Goal: Navigation & Orientation: Find specific page/section

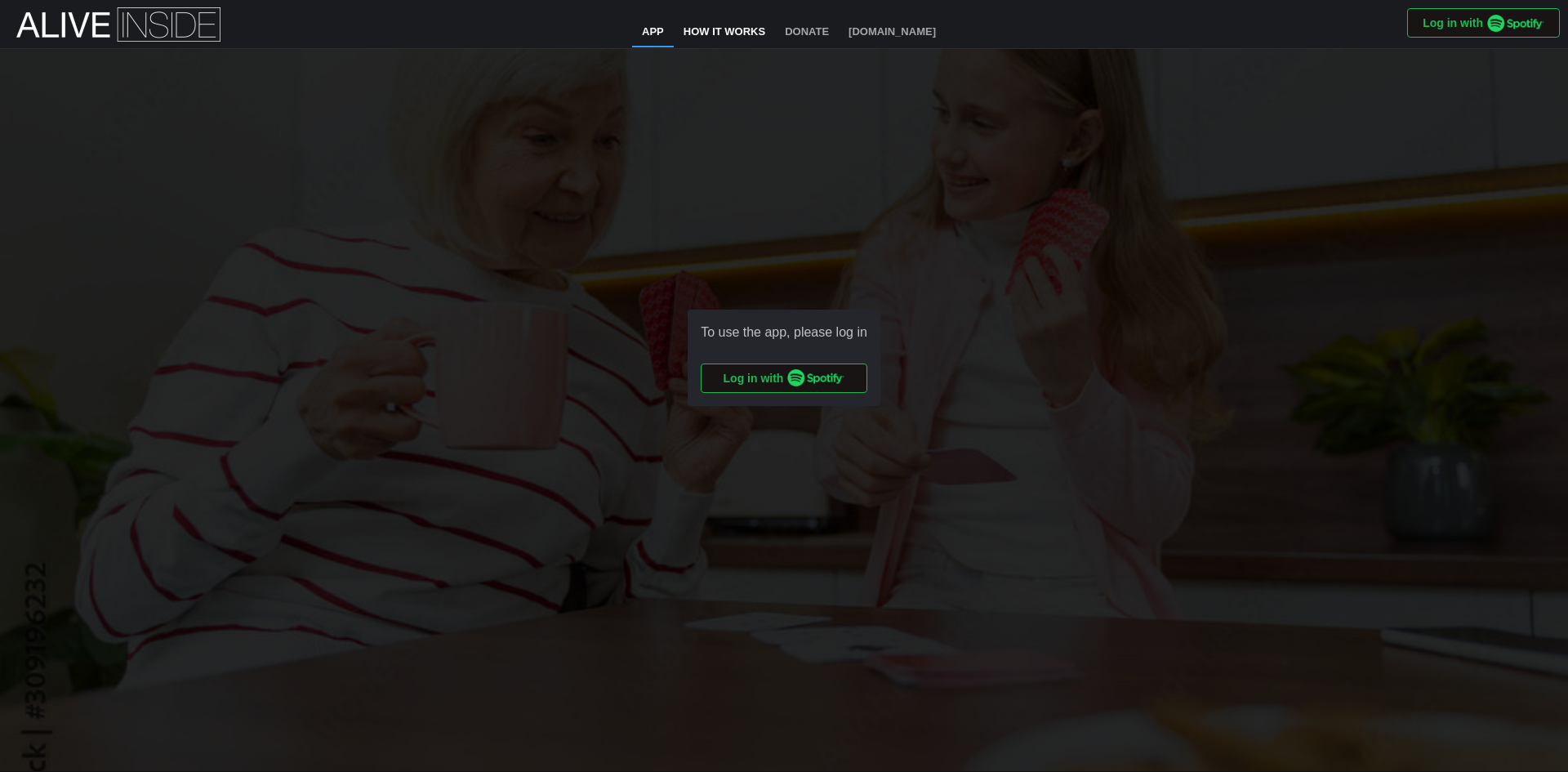
click at [721, 24] on link "How It Works" at bounding box center [724, 33] width 101 height 29
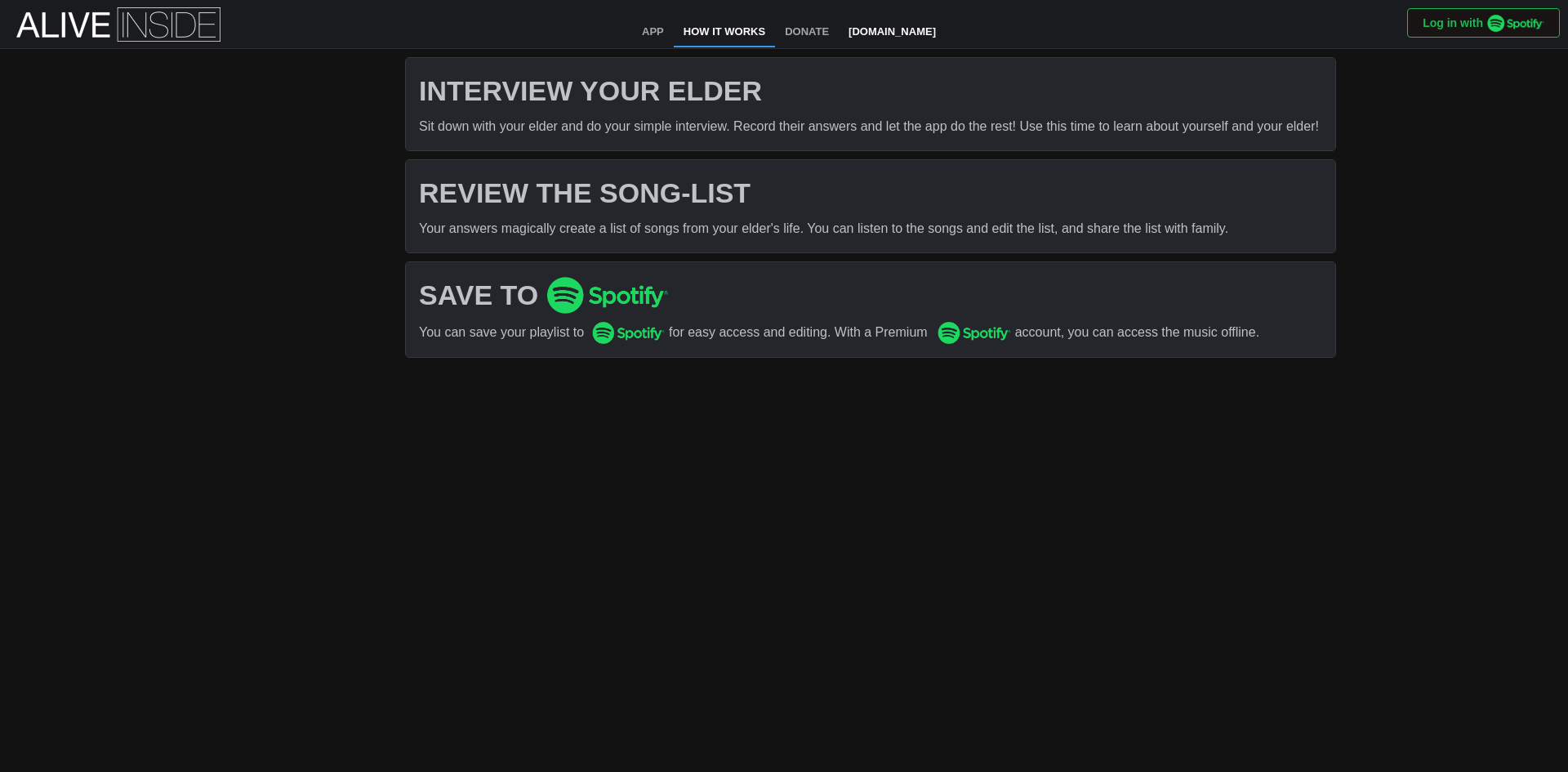
click at [881, 36] on link "[DOMAIN_NAME]" at bounding box center [891, 33] width 107 height 29
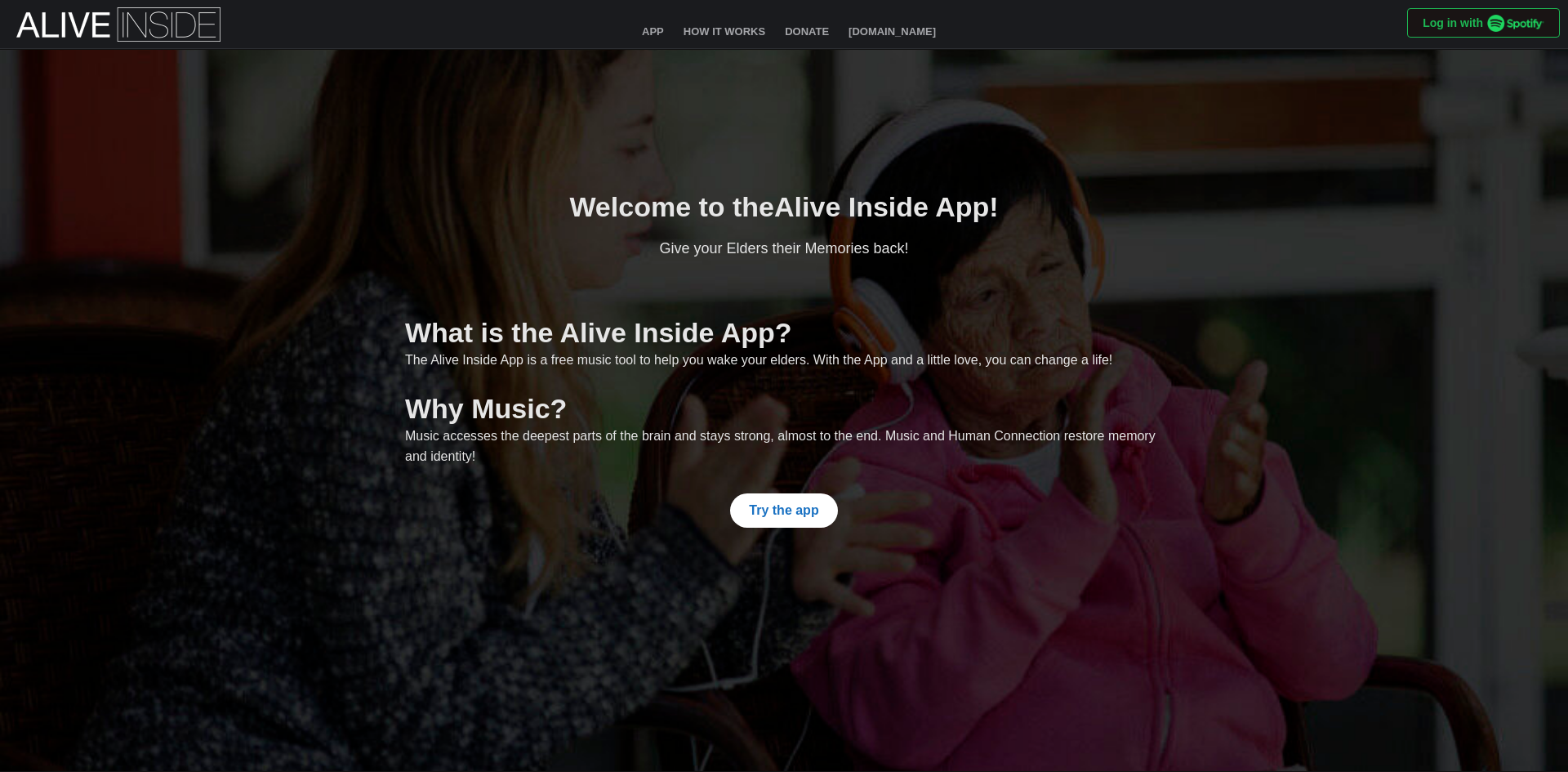
click at [817, 518] on span "Try the app" at bounding box center [783, 511] width 69 height 33
click at [728, 26] on link "How It Works" at bounding box center [724, 33] width 101 height 29
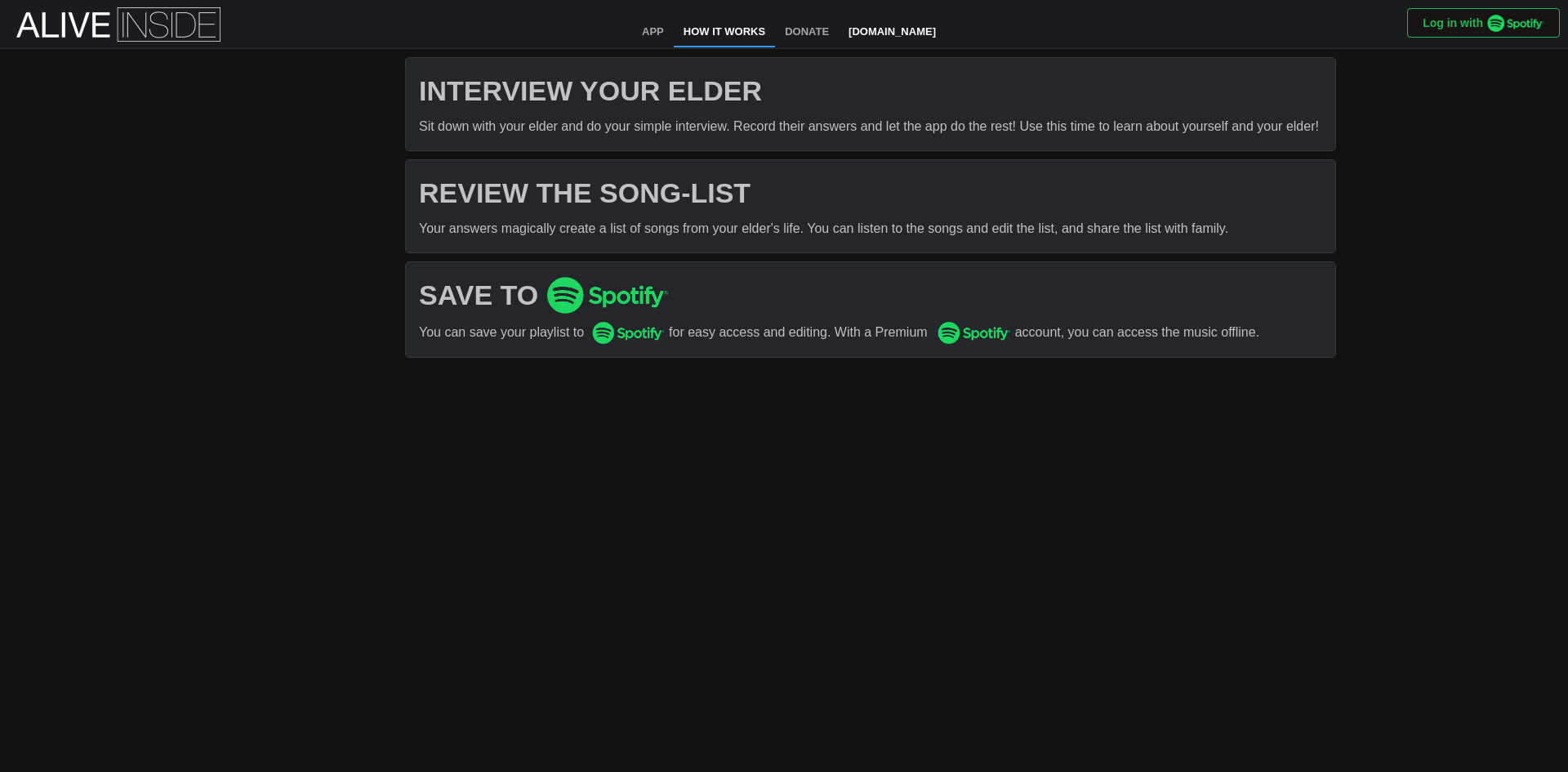
click at [890, 33] on link "[DOMAIN_NAME]" at bounding box center [891, 33] width 107 height 29
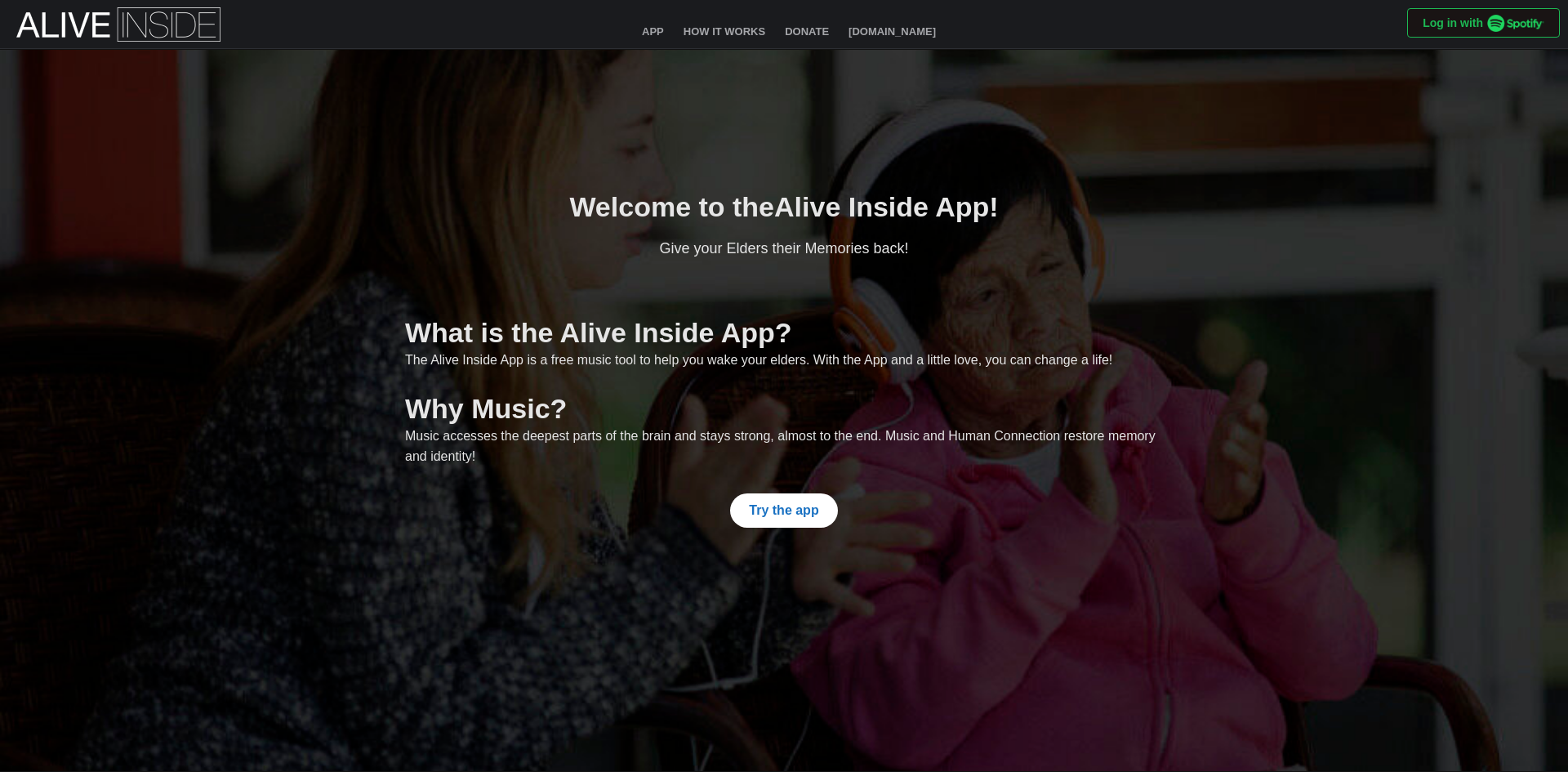
click at [775, 513] on span "Try the app" at bounding box center [783, 511] width 69 height 33
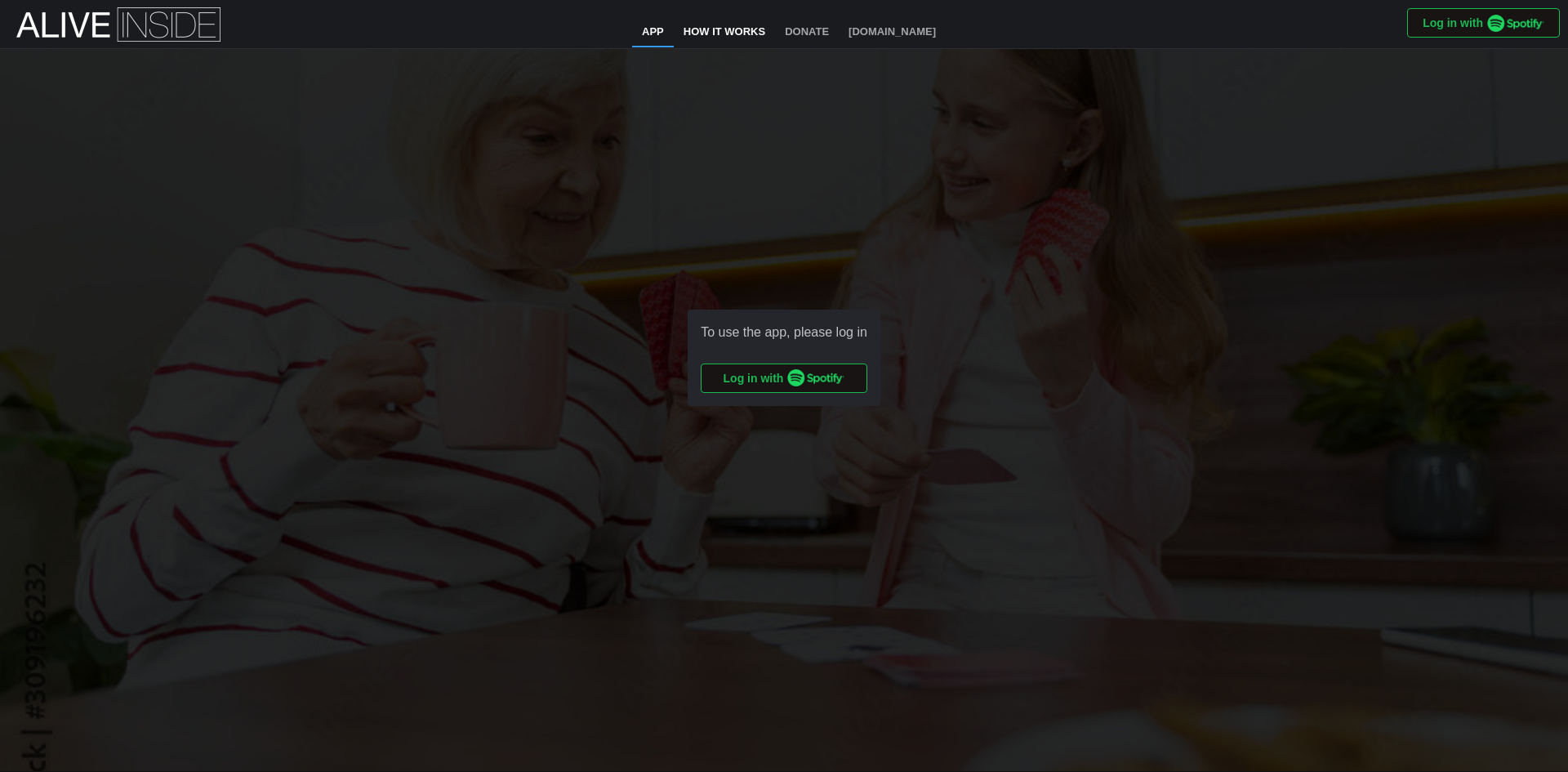
click at [746, 29] on link "How It Works" at bounding box center [724, 33] width 101 height 29
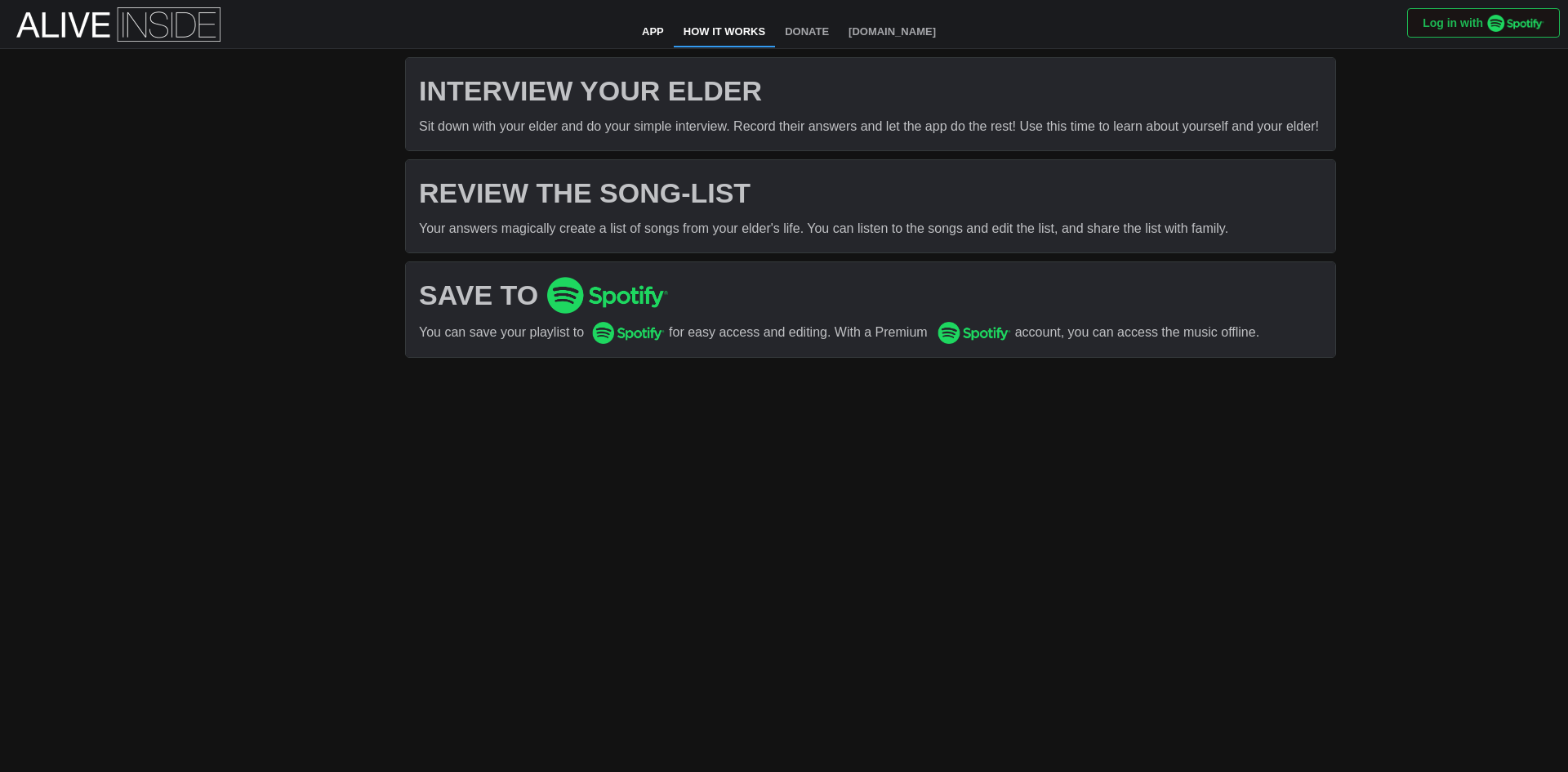
click at [649, 27] on link "App" at bounding box center [653, 33] width 42 height 29
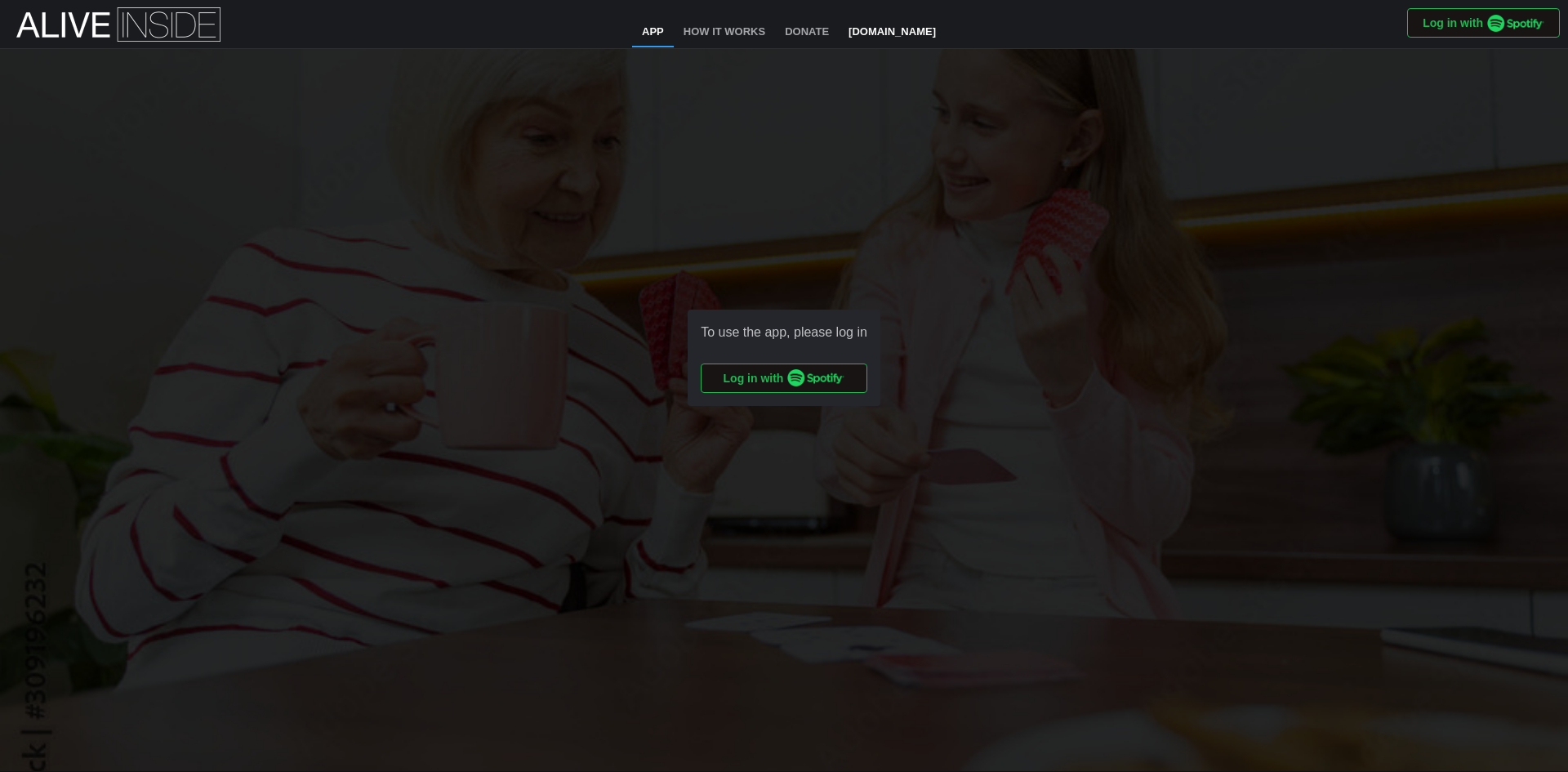
click at [871, 36] on link "[DOMAIN_NAME]" at bounding box center [891, 33] width 107 height 29
